Goal: Go to known website: Access a specific website the user already knows

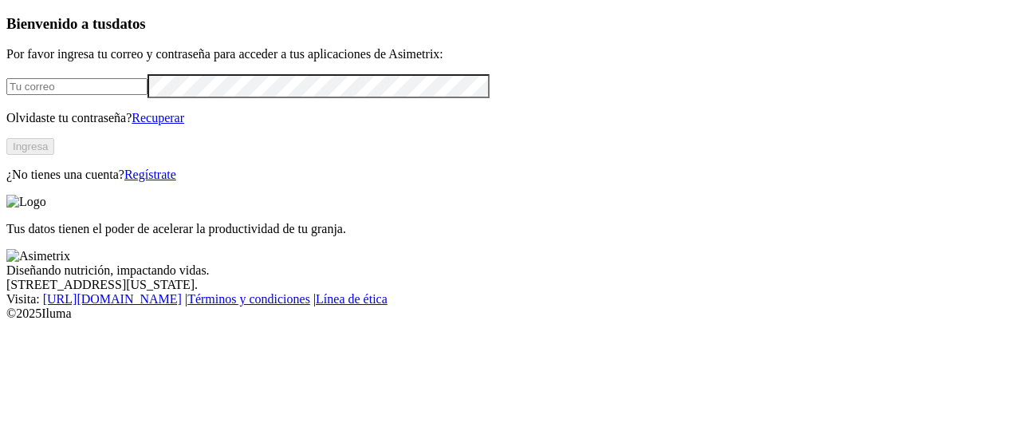
type input "[PERSON_NAME][EMAIL_ADDRESS][PERSON_NAME][DOMAIN_NAME]"
click at [54, 155] on button "Ingresa" at bounding box center [30, 146] width 48 height 17
